Goal: Obtain resource: Download file/media

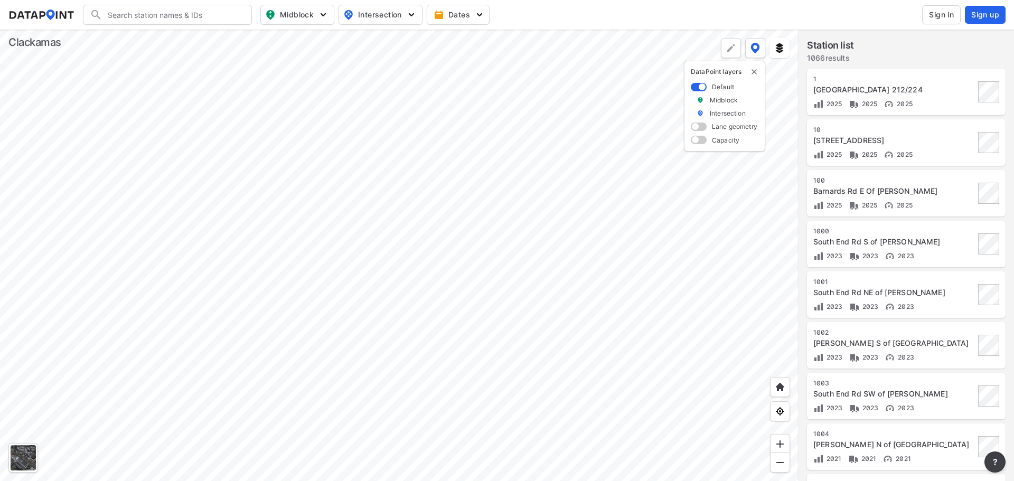
click at [929, 16] on span "Sign in" at bounding box center [941, 15] width 25 height 11
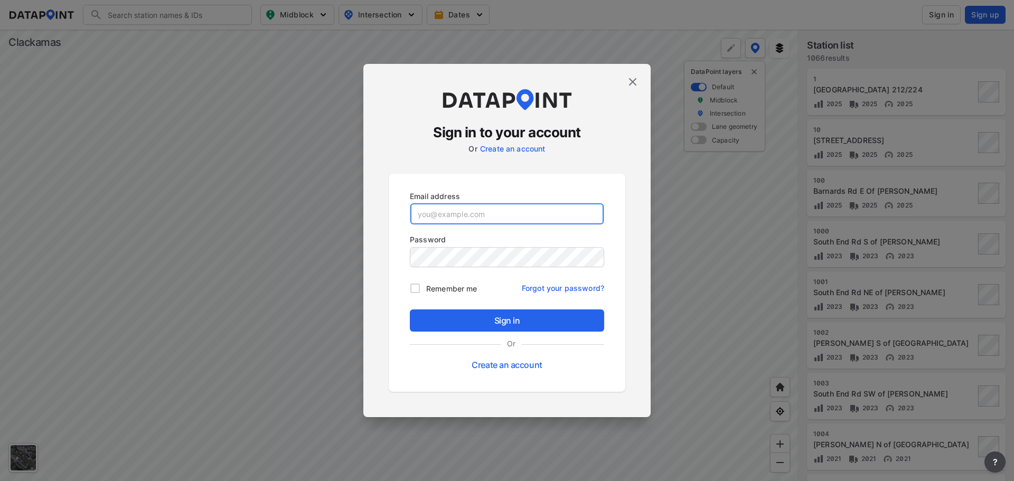
type input "[EMAIL_ADDRESS][DOMAIN_NAME]"
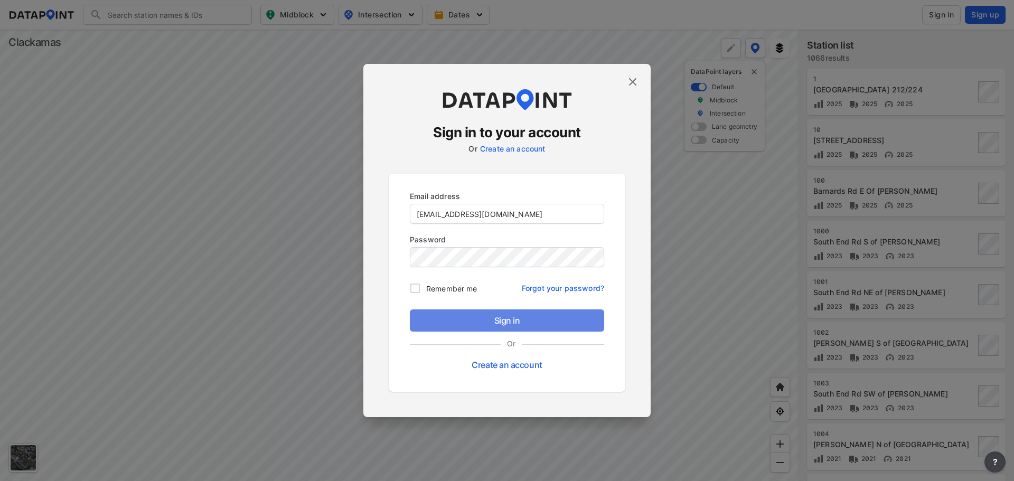
click at [531, 326] on span "Sign in" at bounding box center [507, 320] width 178 height 13
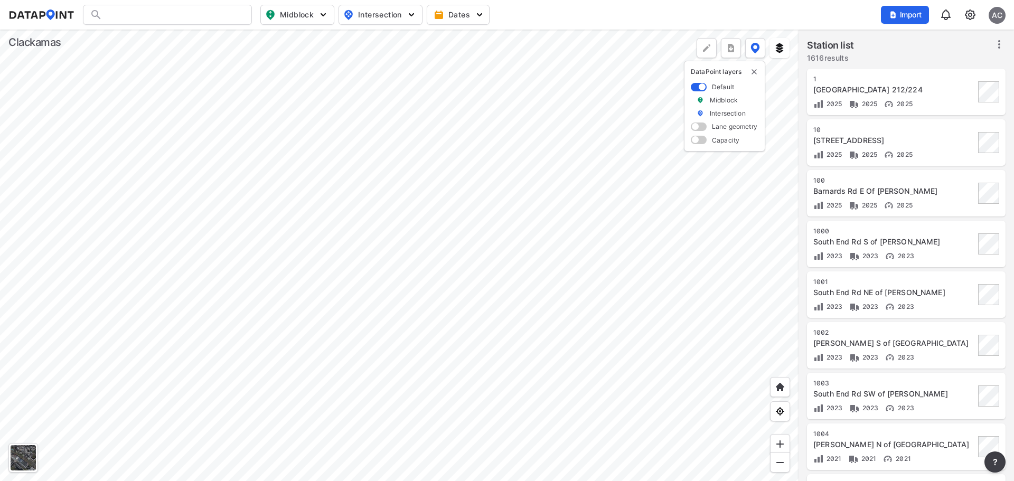
click at [152, 21] on div at bounding box center [167, 15] width 169 height 20
click at [123, 15] on input "Search" at bounding box center [173, 14] width 143 height 17
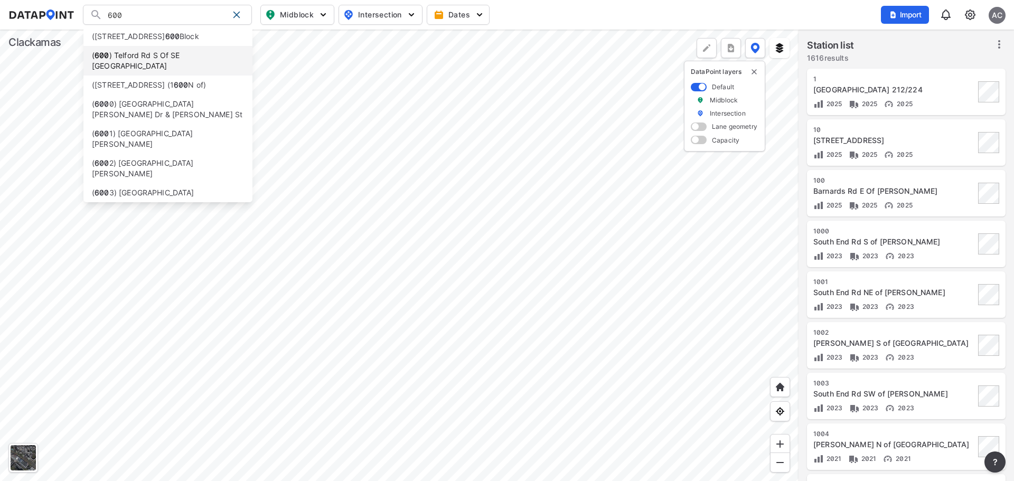
click at [135, 51] on li "( [STREET_ADDRESS] S Of SE [GEOGRAPHIC_DATA]" at bounding box center [167, 61] width 169 height 30
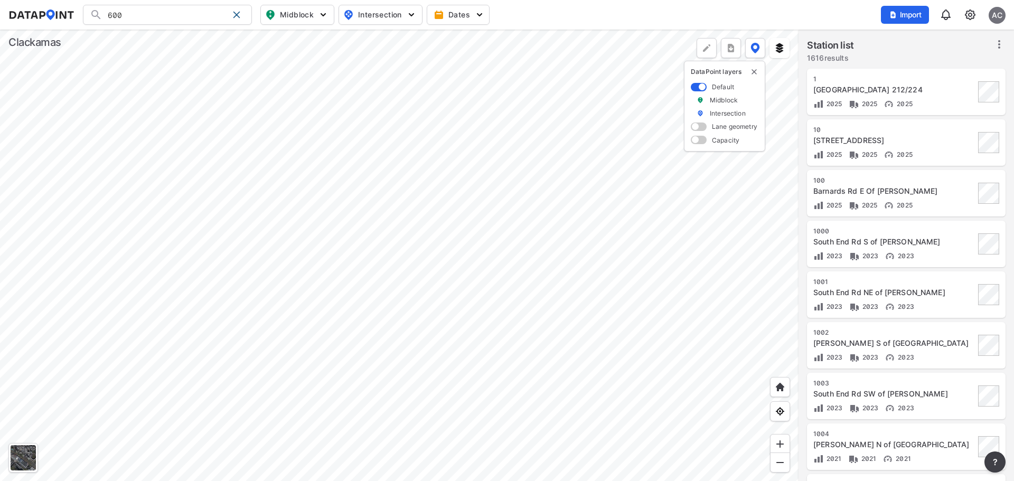
type input "([STREET_ADDRESS] S Of SE [GEOGRAPHIC_DATA]"
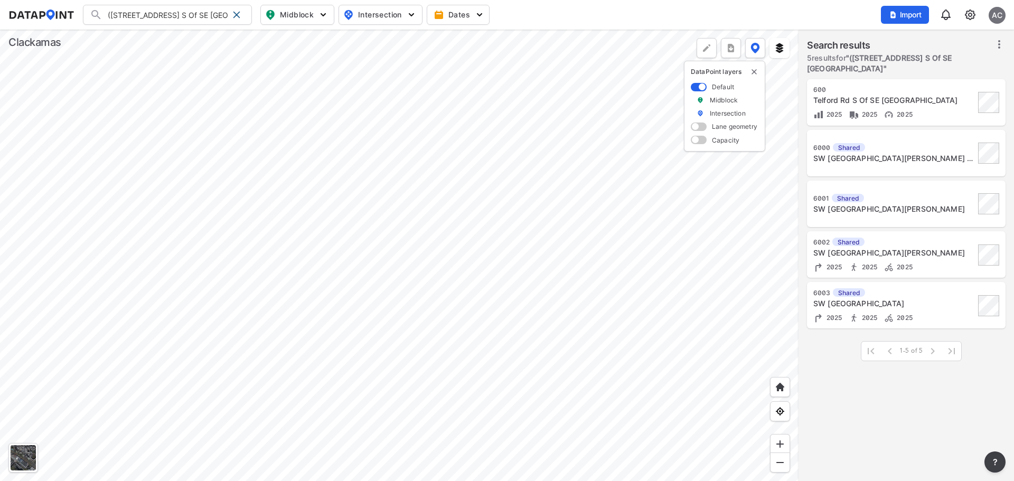
click at [866, 95] on div "Telford Rd S Of SE [GEOGRAPHIC_DATA]" at bounding box center [895, 100] width 162 height 11
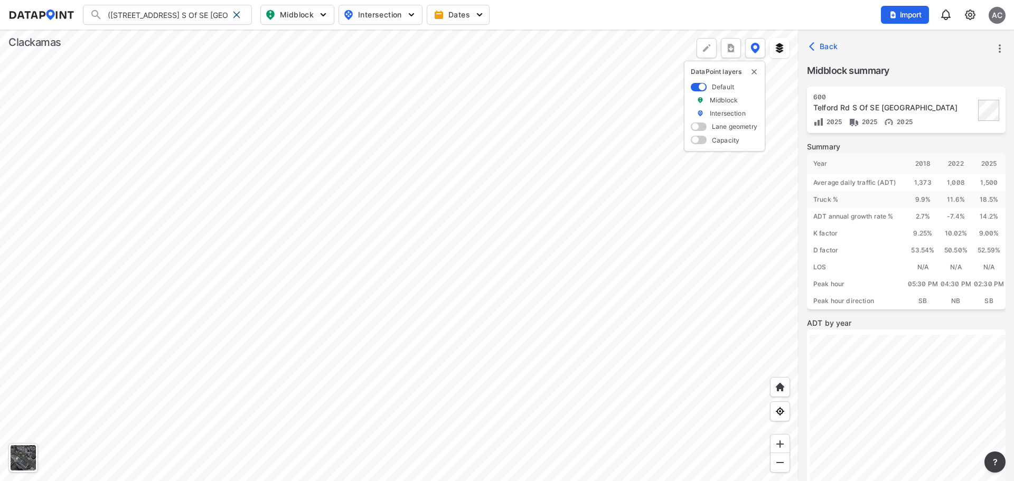
scroll to position [146, 0]
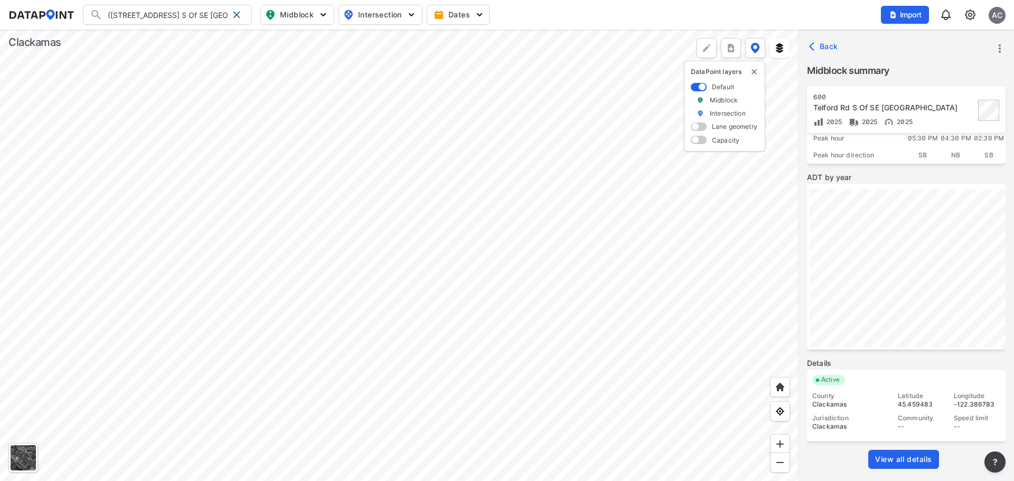
click at [920, 459] on span "View all details" at bounding box center [903, 459] width 57 height 11
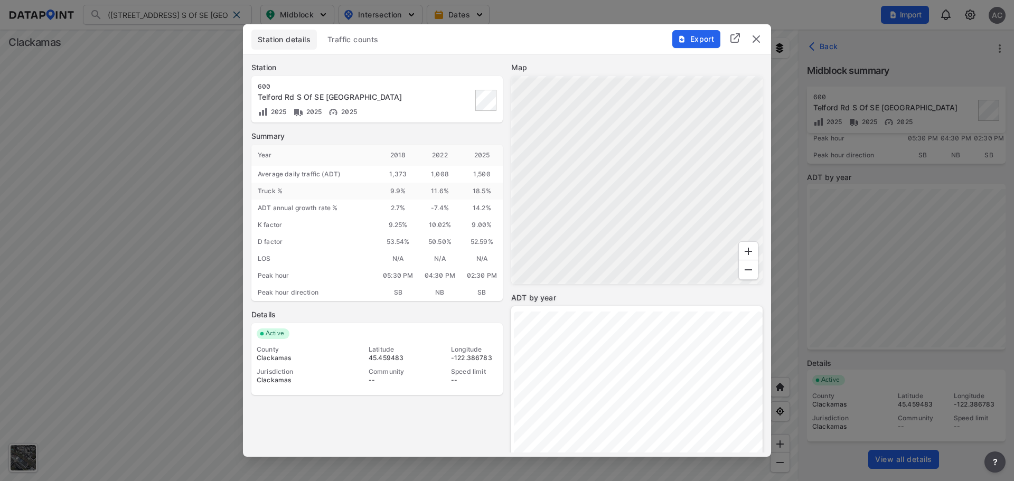
click at [708, 38] on span "Export" at bounding box center [695, 39] width 35 height 11
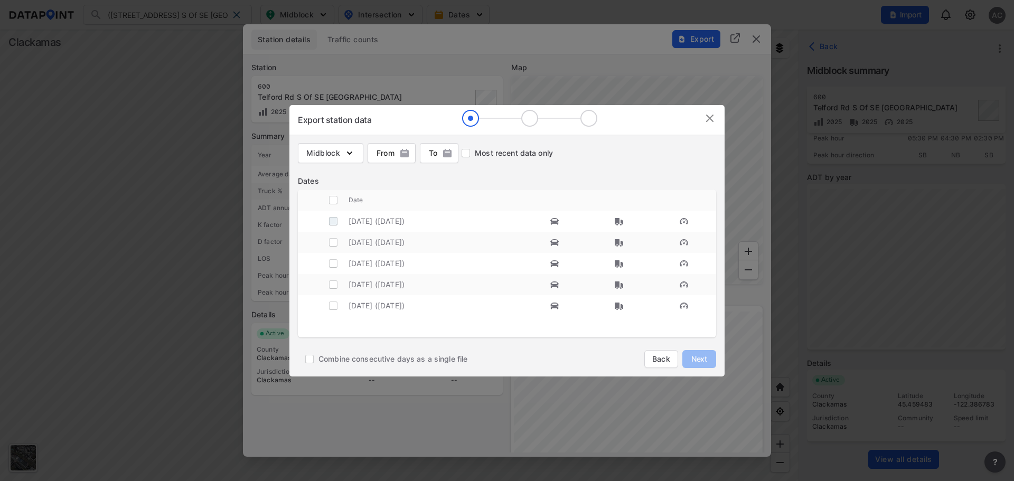
click at [332, 222] on input "decorative checkbox" at bounding box center [333, 221] width 20 height 20
checkbox input "true"
click at [696, 357] on span "Next" at bounding box center [699, 359] width 21 height 11
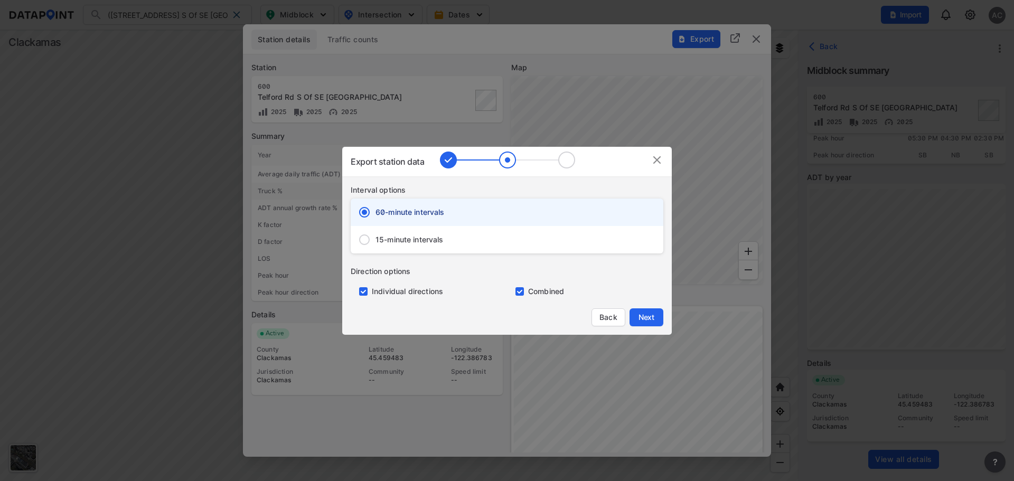
click at [402, 244] on span "15-minute intervals" at bounding box center [410, 240] width 68 height 11
click at [376, 244] on input "15-minute intervals" at bounding box center [364, 240] width 22 height 22
radio input "false"
radio input "true"
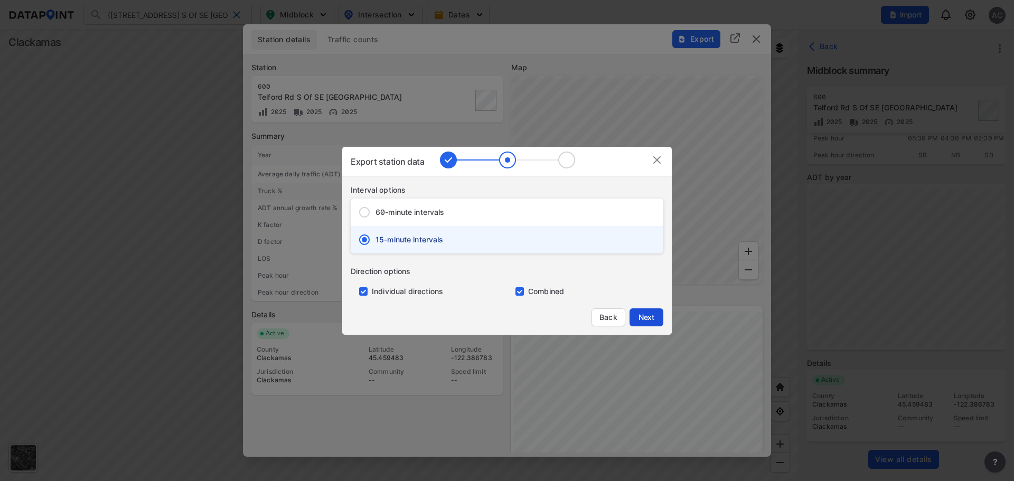
click at [646, 320] on span "Next" at bounding box center [646, 317] width 21 height 11
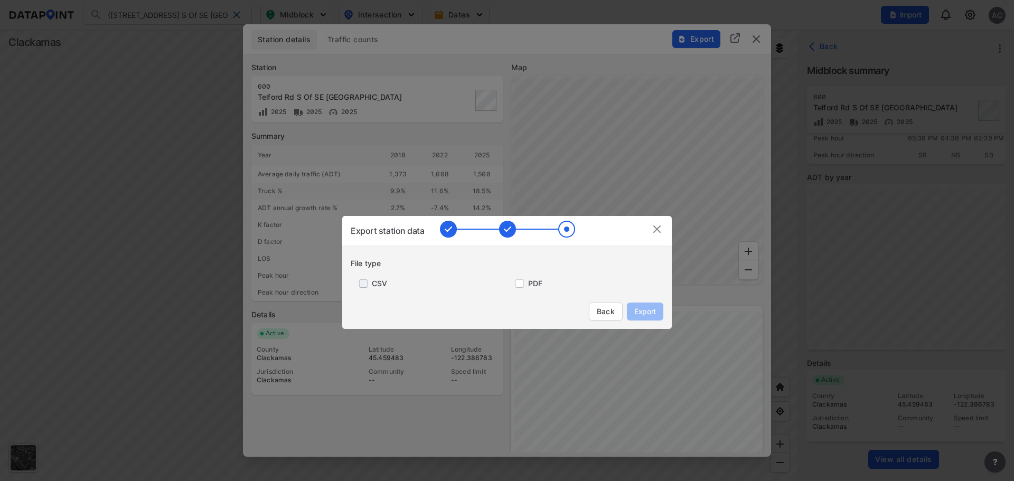
click at [365, 284] on input "primary checkbox" at bounding box center [361, 283] width 21 height 8
checkbox input "true"
click at [518, 284] on input "primary checkbox" at bounding box center [517, 283] width 21 height 8
checkbox input "true"
click at [641, 310] on span "Export" at bounding box center [645, 311] width 24 height 11
